Goal: Browse casually

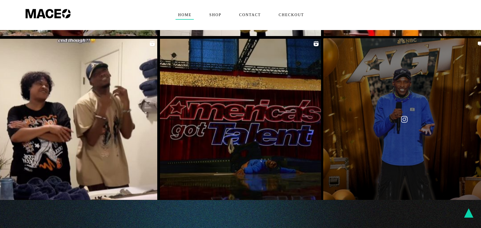
scroll to position [1175, 0]
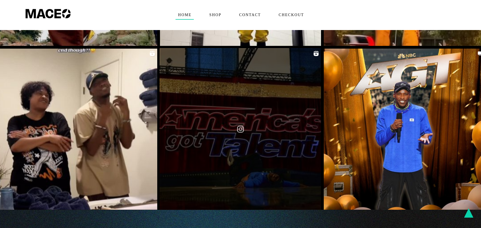
click at [256, 119] on link at bounding box center [240, 129] width 161 height 161
